Goal: Information Seeking & Learning: Check status

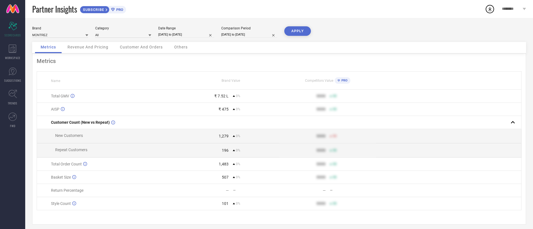
click at [307, 33] on button "APPLY" at bounding box center [297, 31] width 27 height 10
click at [303, 32] on button "APPLY" at bounding box center [297, 31] width 27 height 10
click at [302, 28] on button "APPLY" at bounding box center [297, 31] width 27 height 10
click at [85, 50] on div "Revenue And Pricing" at bounding box center [88, 47] width 52 height 11
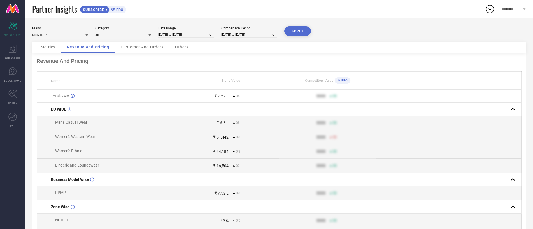
click at [123, 45] on span "Customer And Orders" at bounding box center [142, 47] width 43 height 4
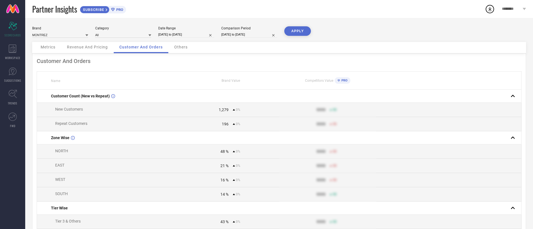
click at [94, 49] on span "Revenue And Pricing" at bounding box center [87, 47] width 41 height 4
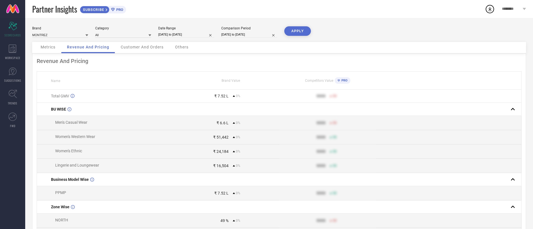
click at [226, 96] on div "₹ 7.52 L" at bounding box center [221, 96] width 14 height 4
click at [220, 97] on div "₹ 7.52 L" at bounding box center [221, 96] width 14 height 4
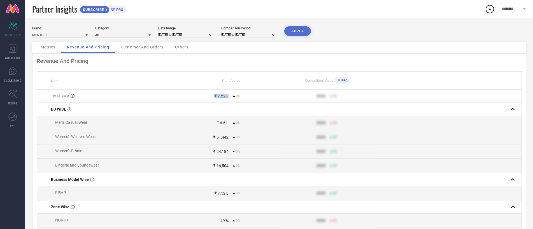
click at [220, 97] on div "₹ 7.52 L" at bounding box center [221, 96] width 14 height 4
click at [57, 48] on div "Metrics" at bounding box center [48, 47] width 26 height 11
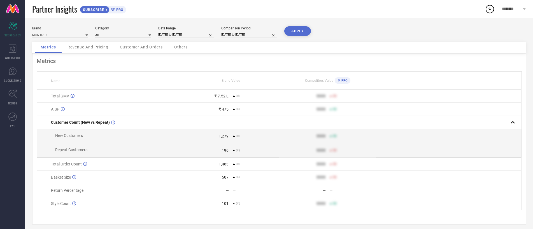
click at [95, 48] on span "Revenue And Pricing" at bounding box center [88, 47] width 41 height 4
